Goal: Information Seeking & Learning: Learn about a topic

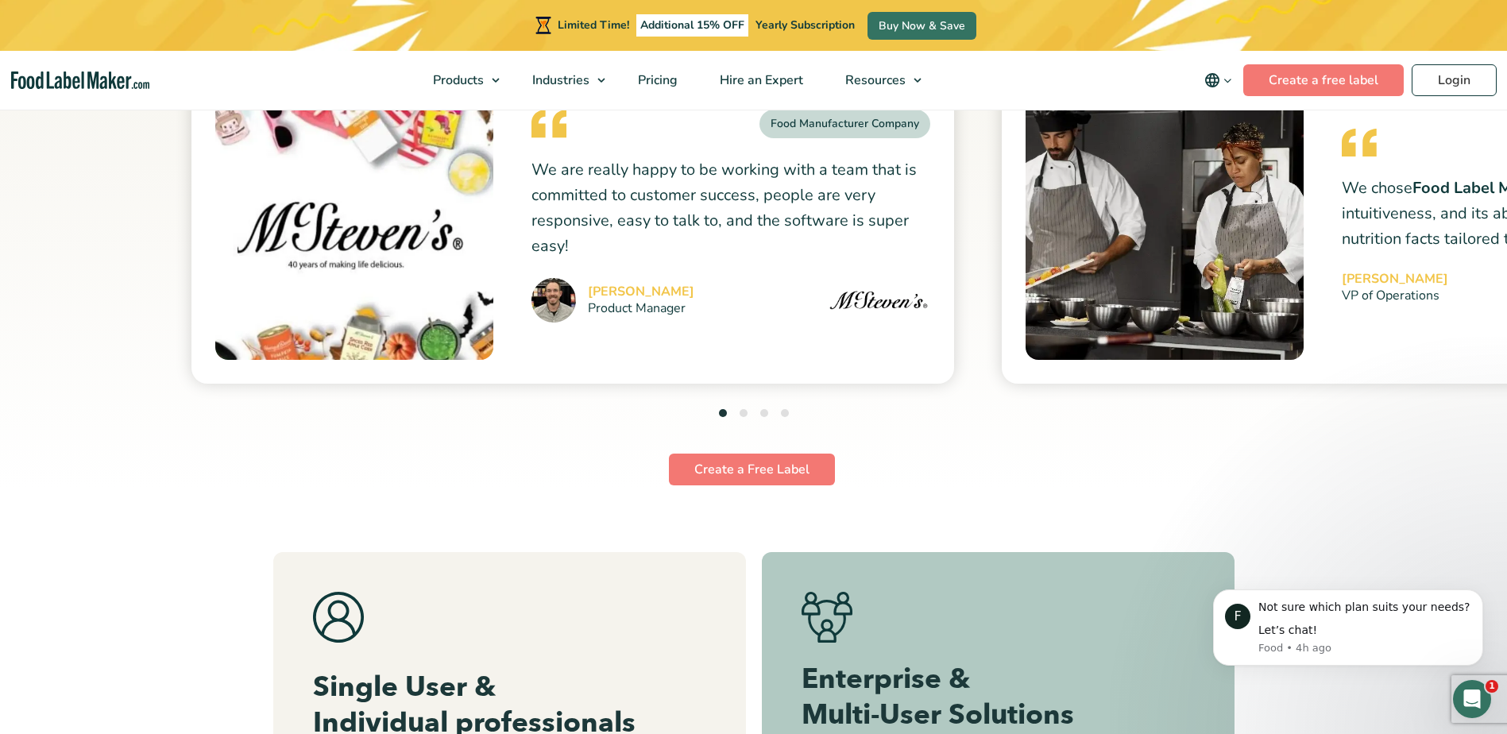
scroll to position [5801, 0]
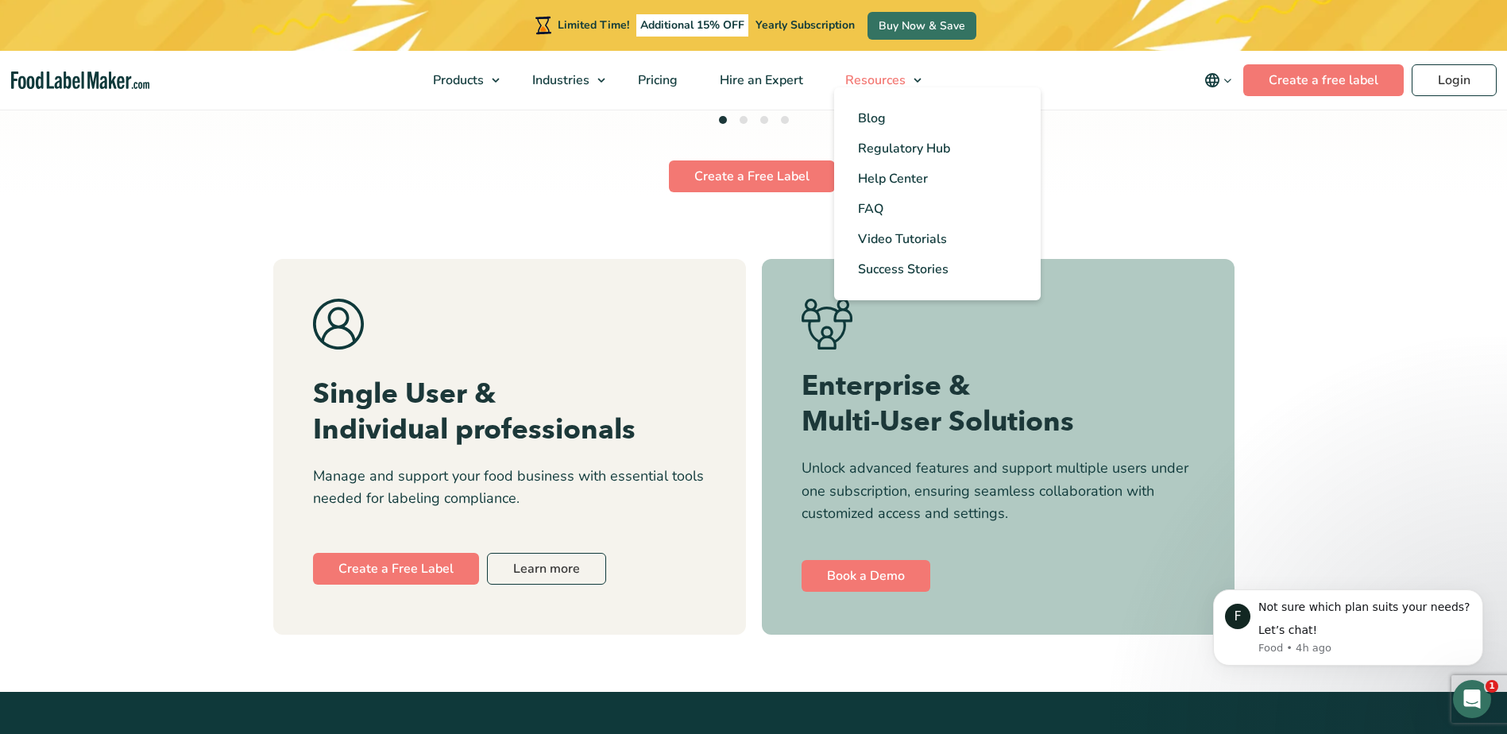
scroll to position [6119, 0]
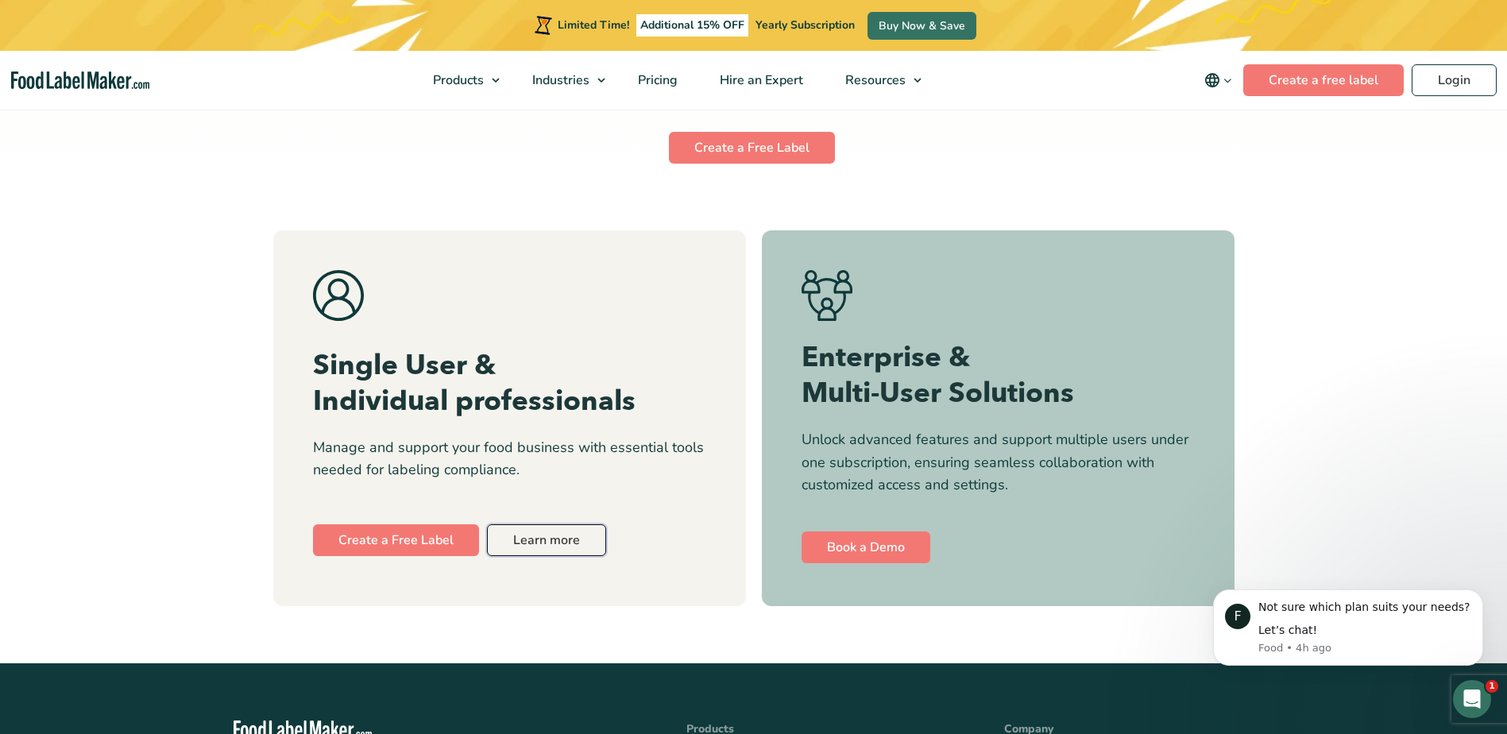
click at [533, 524] on link "Learn more" at bounding box center [546, 540] width 119 height 32
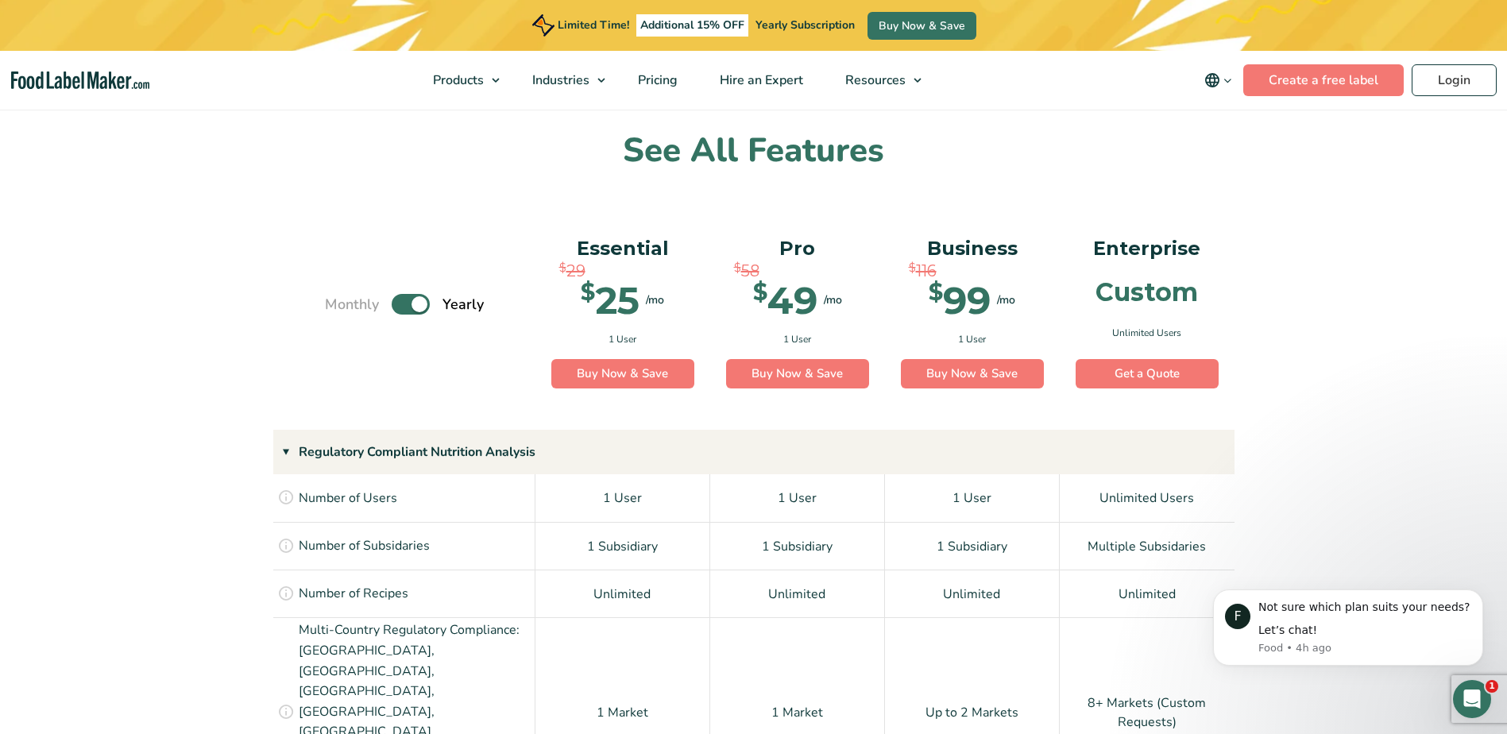
scroll to position [1112, 0]
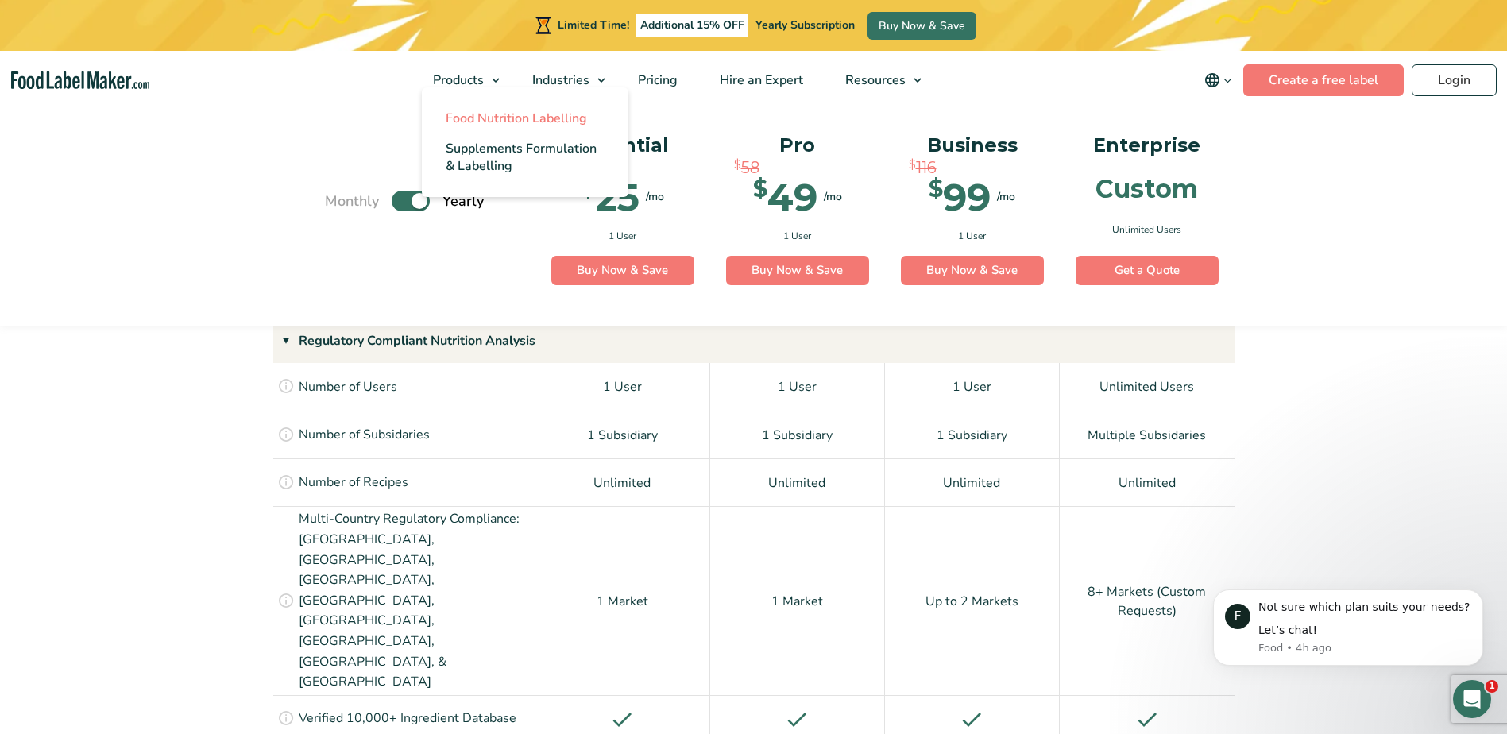
click at [493, 119] on span "Food Nutrition Labelling" at bounding box center [516, 118] width 141 height 17
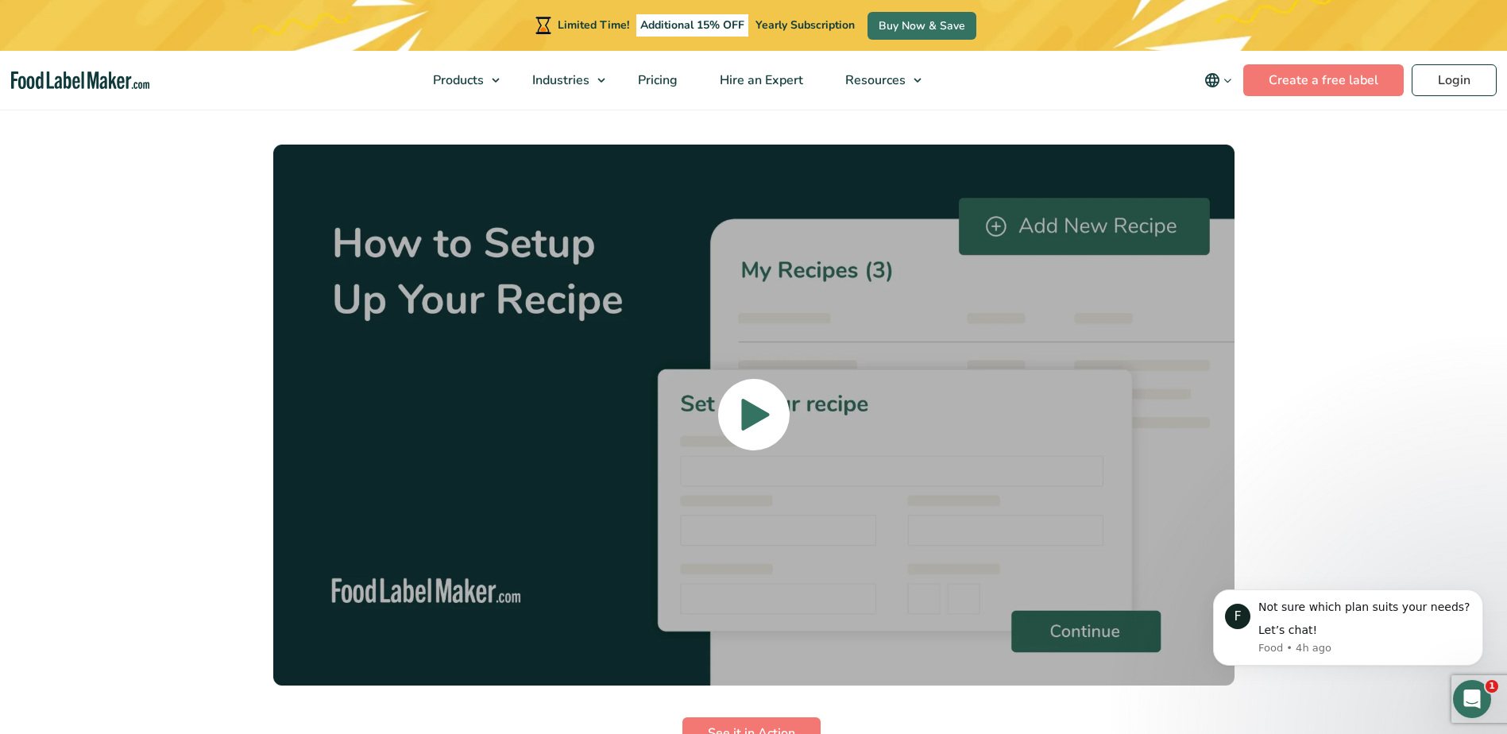
scroll to position [3496, 0]
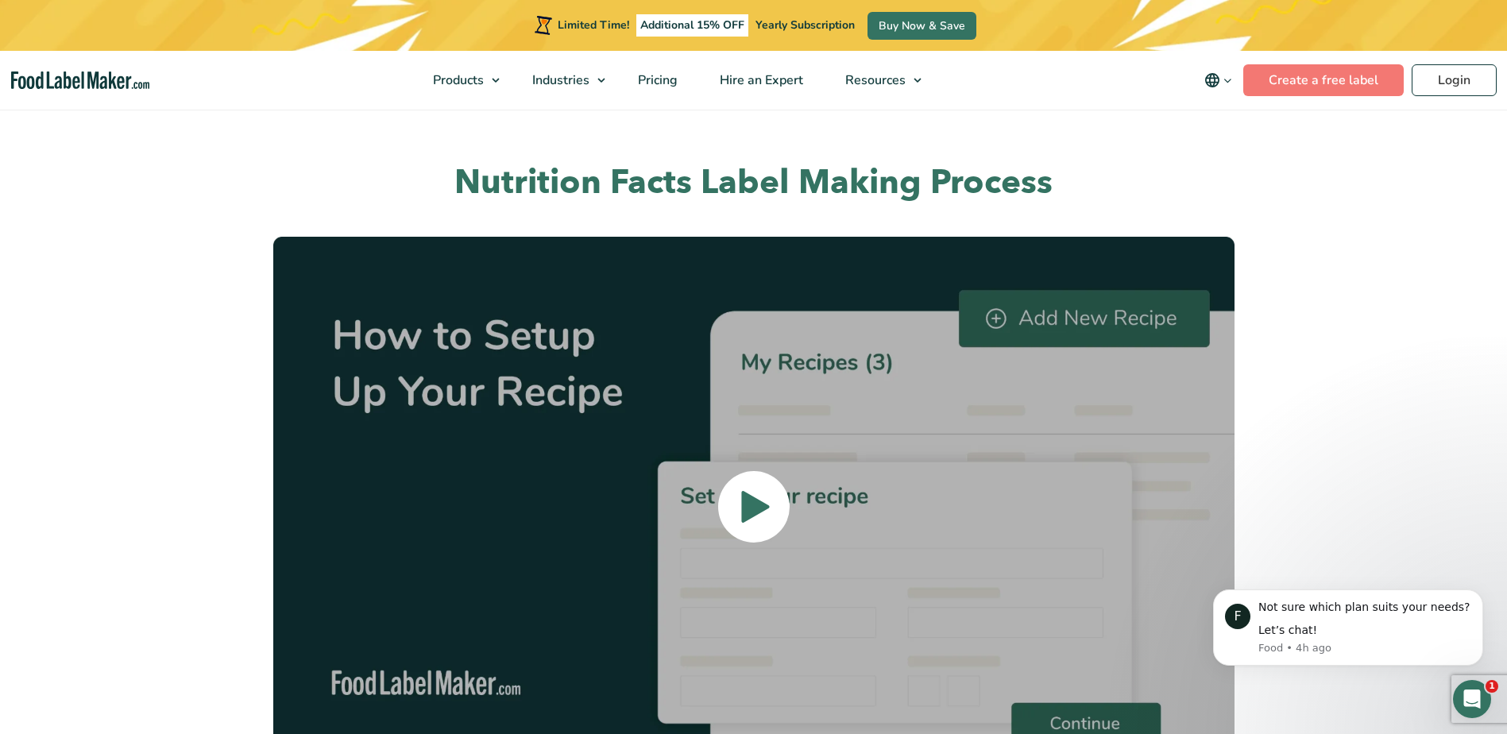
click at [757, 435] on icon at bounding box center [756, 507] width 32 height 407
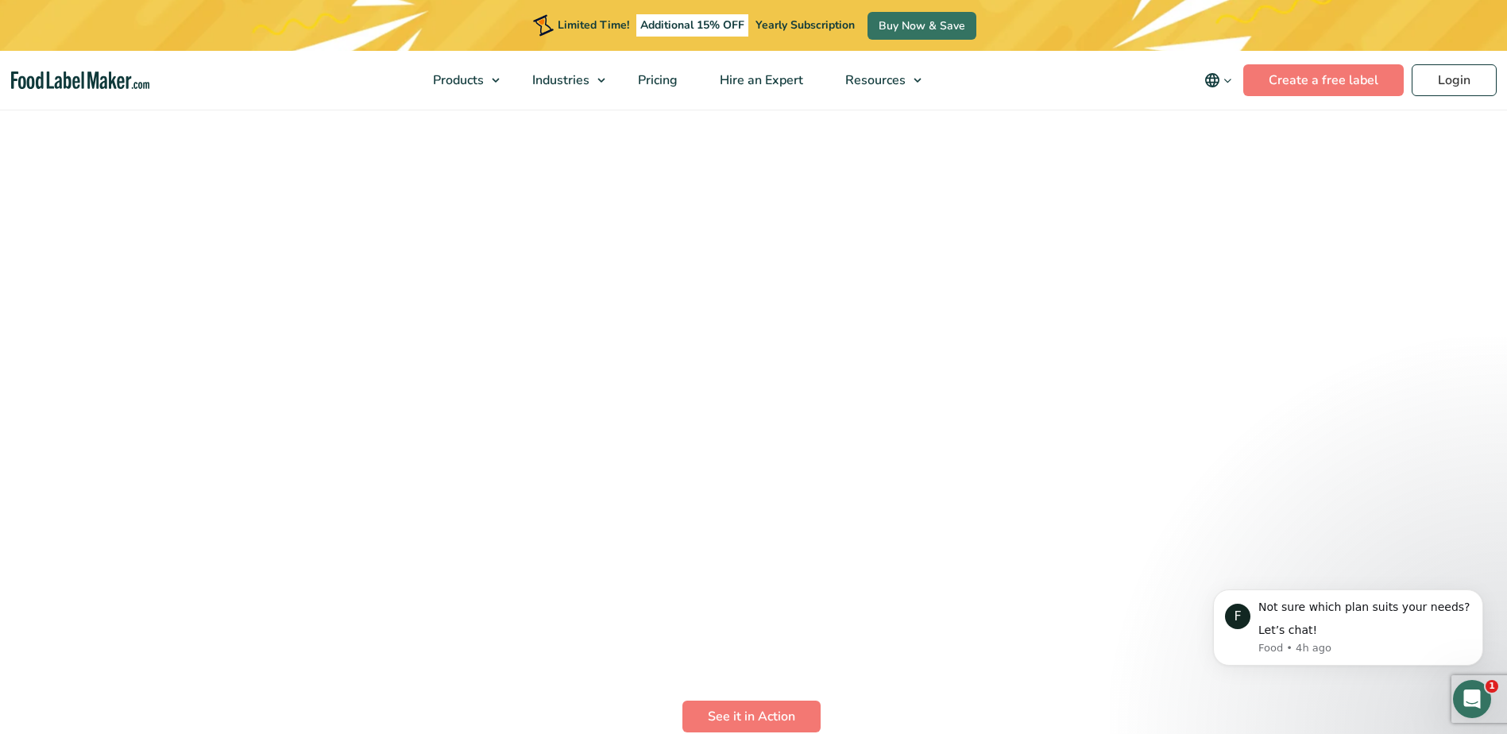
scroll to position [3655, 0]
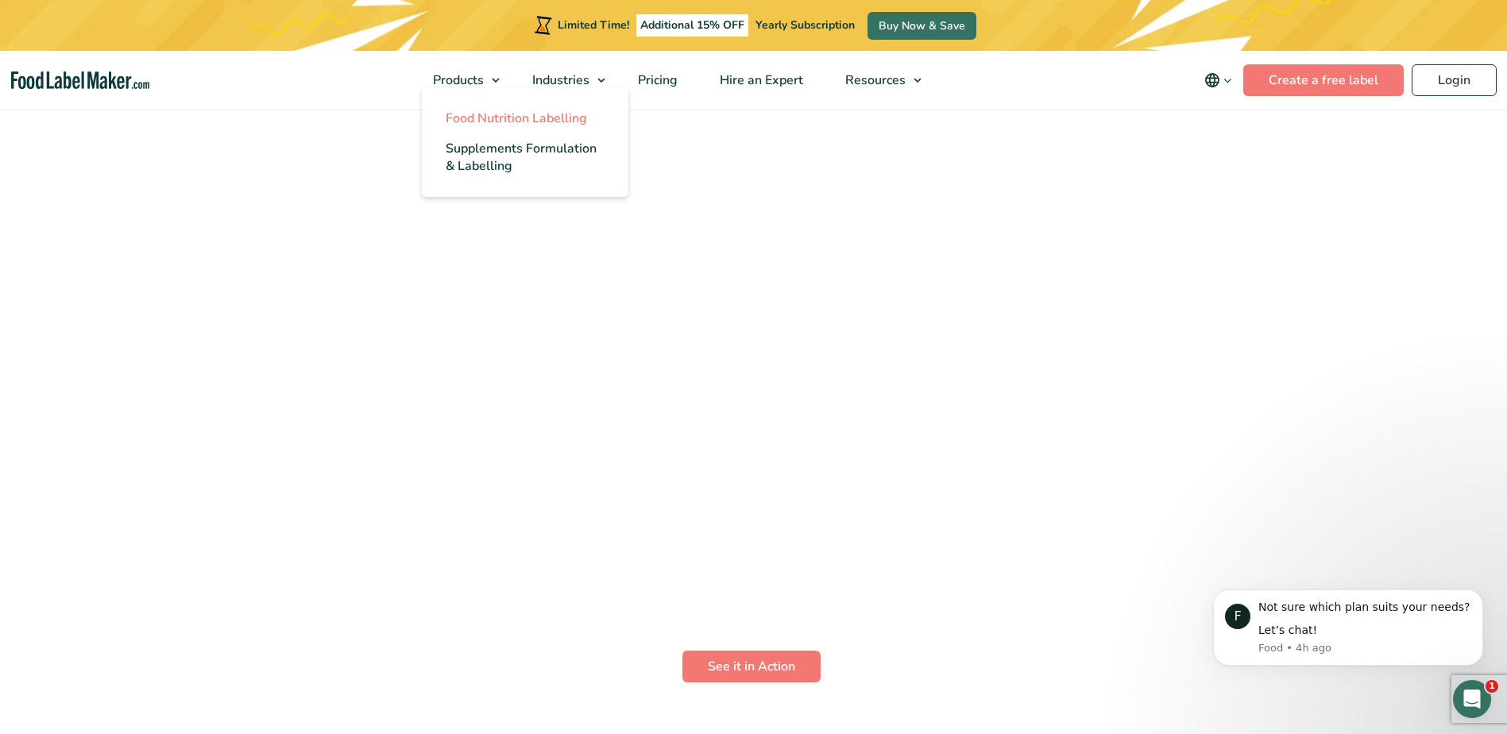
click at [493, 117] on span "Food Nutrition Labelling" at bounding box center [516, 118] width 141 height 17
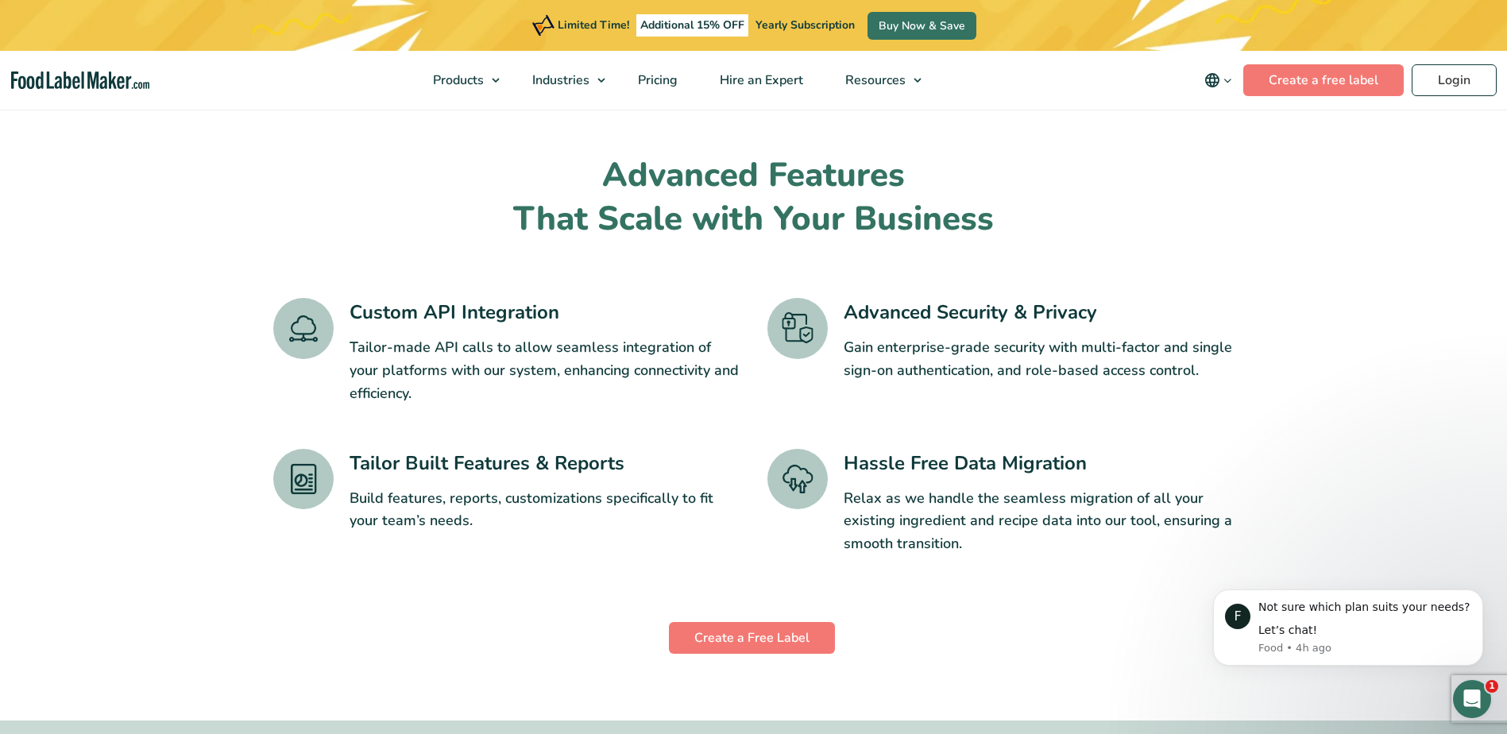
scroll to position [2543, 0]
